Goal: Information Seeking & Learning: Learn about a topic

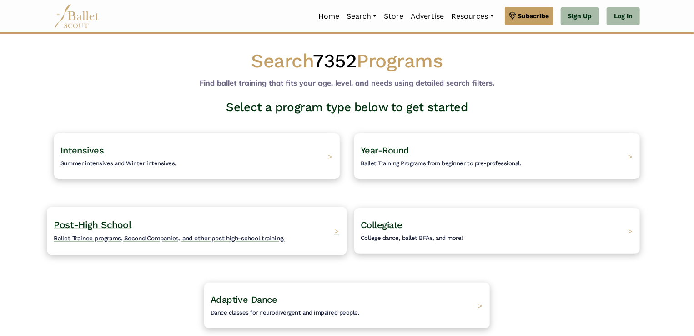
click at [233, 240] on span "Ballet Trainee programs, Second Companies, and other post high-school training." at bounding box center [169, 237] width 231 height 7
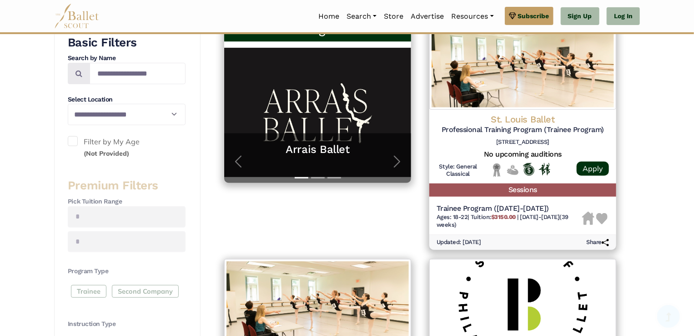
scroll to position [198, 0]
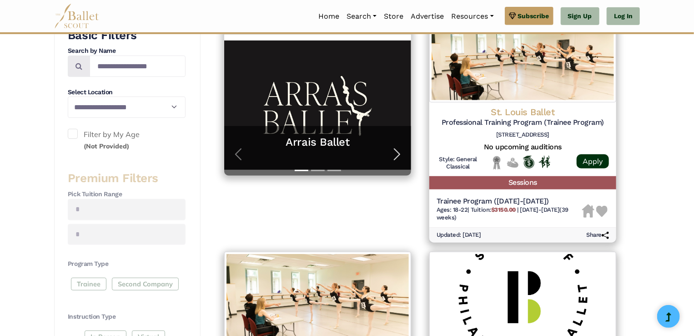
click at [396, 157] on span "button" at bounding box center [397, 154] width 15 height 15
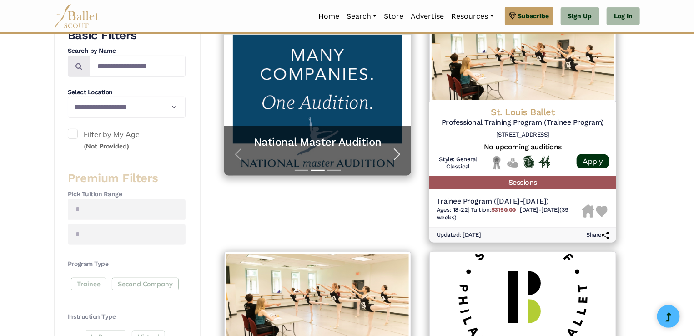
click at [396, 157] on span "button" at bounding box center [397, 154] width 15 height 15
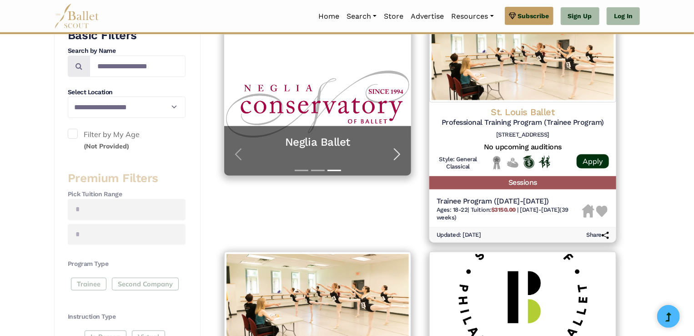
click at [393, 155] on span "button" at bounding box center [397, 154] width 15 height 15
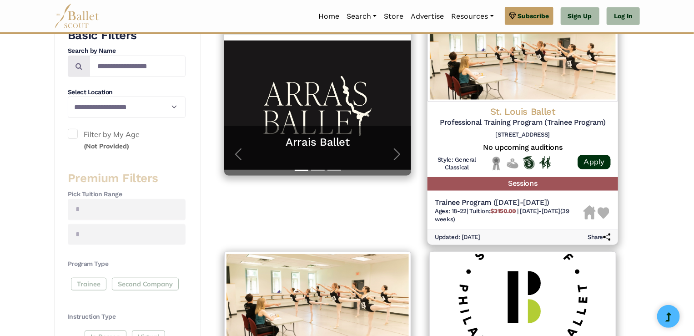
click at [564, 126] on h5 "Professional Training Program (Trainee Program)" at bounding box center [523, 123] width 176 height 10
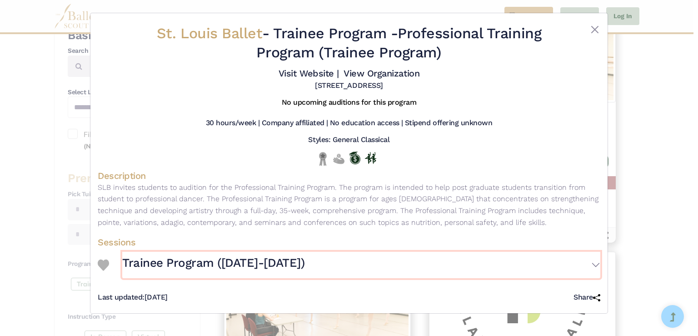
click at [593, 262] on button "Trainee Program ([DATE]-[DATE])" at bounding box center [361, 264] width 478 height 26
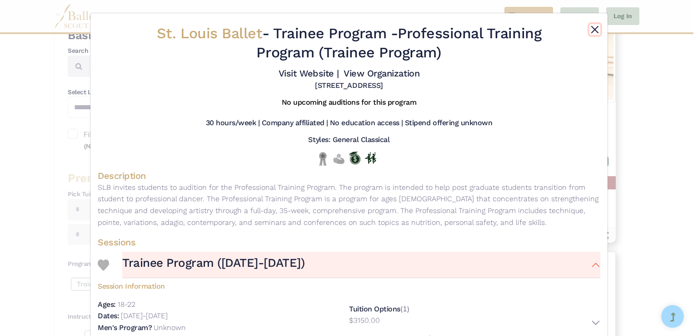
click at [596, 30] on button "Close" at bounding box center [595, 29] width 11 height 11
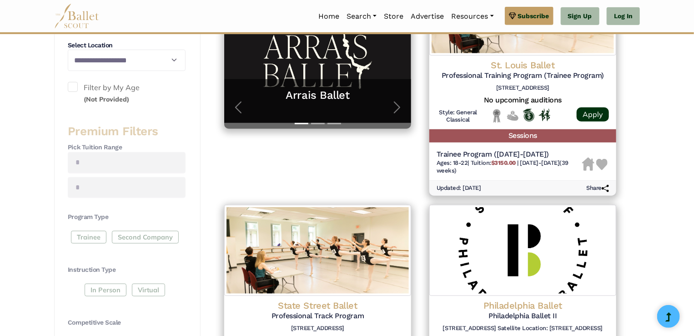
scroll to position [250, 0]
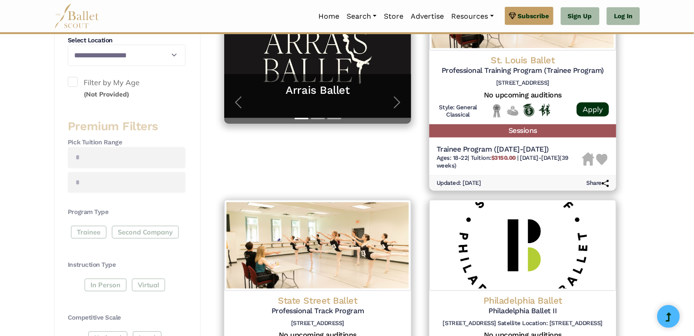
drag, startPoint x: 693, startPoint y: 89, endPoint x: 696, endPoint y: 95, distance: 6.5
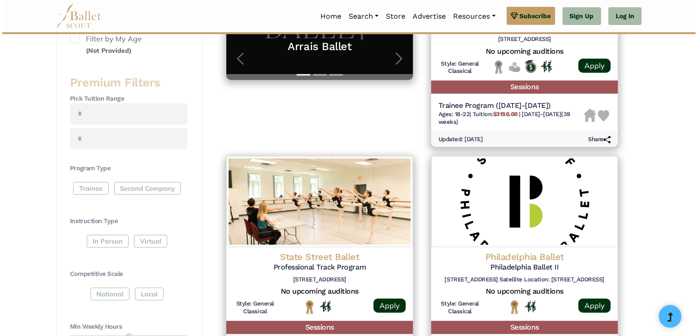
scroll to position [292, 0]
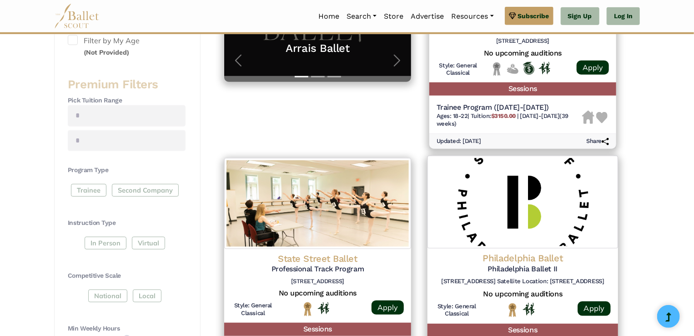
click at [495, 209] on img at bounding box center [522, 201] width 190 height 93
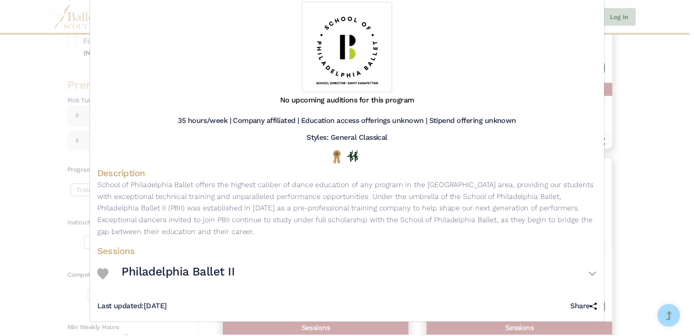
scroll to position [0, 0]
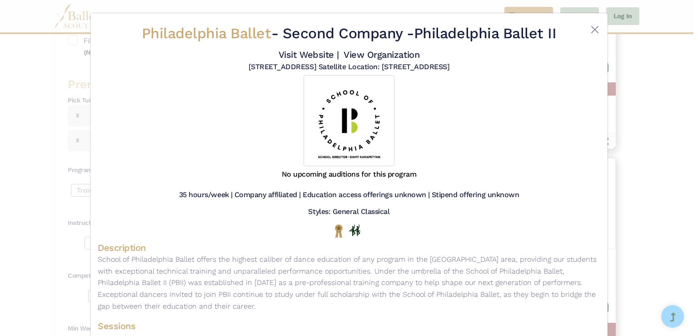
click at [586, 27] on div at bounding box center [580, 35] width 42 height 23
click at [591, 28] on button "Close" at bounding box center [595, 29] width 11 height 11
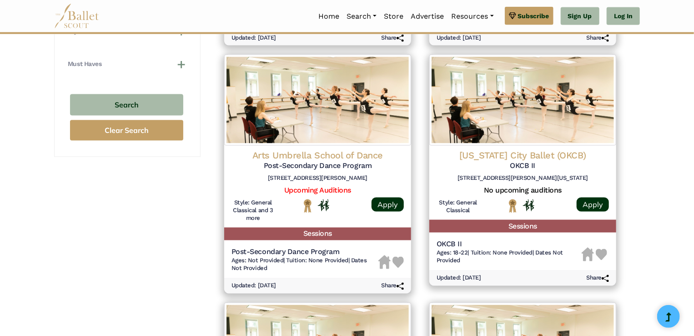
scroll to position [624, 0]
